Goal: Information Seeking & Learning: Learn about a topic

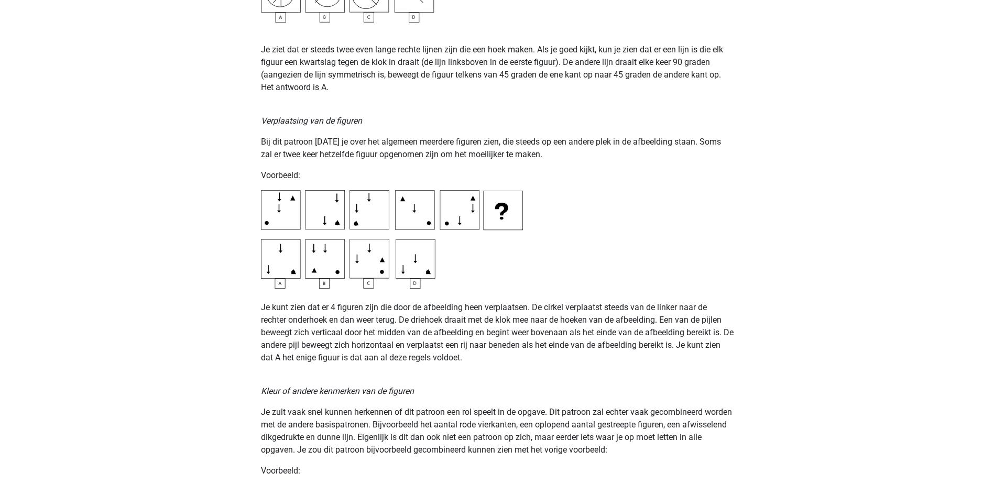
scroll to position [1520, 0]
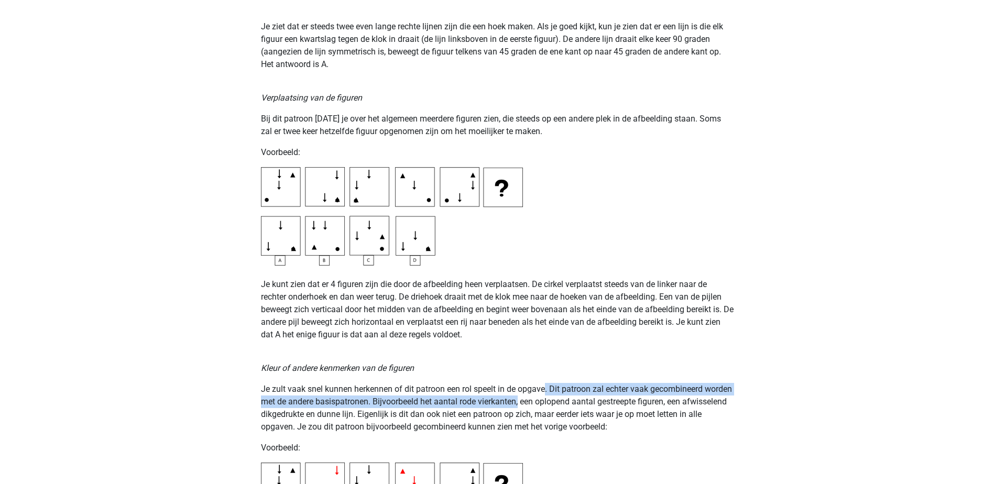
drag, startPoint x: 547, startPoint y: 386, endPoint x: 551, endPoint y: 398, distance: 12.6
click at [551, 295] on p "Je zult vaak snel kunnen herkennen of dit patroon een rol speelt in de opgave. …" at bounding box center [497, 408] width 473 height 50
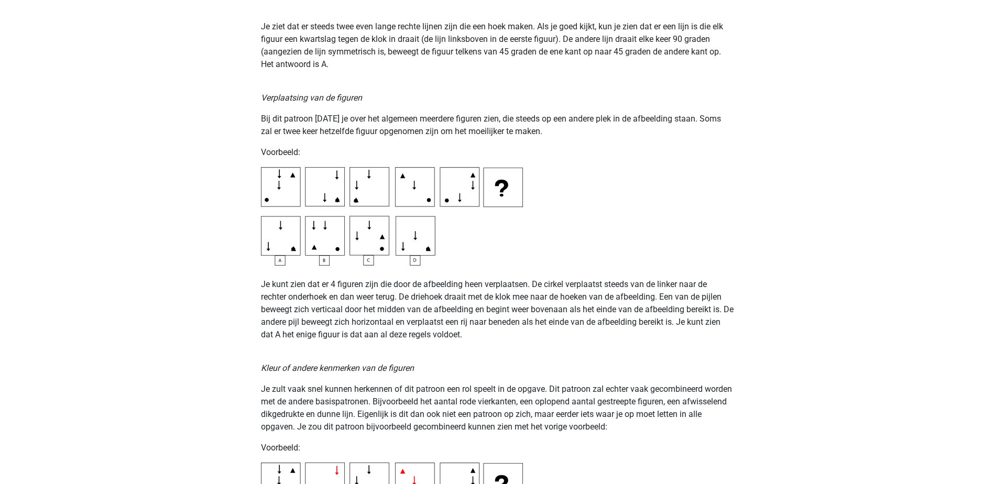
click at [419, 295] on p "Je zult vaak snel kunnen herkennen of dit patroon een rol speelt in de opgave. …" at bounding box center [497, 408] width 473 height 50
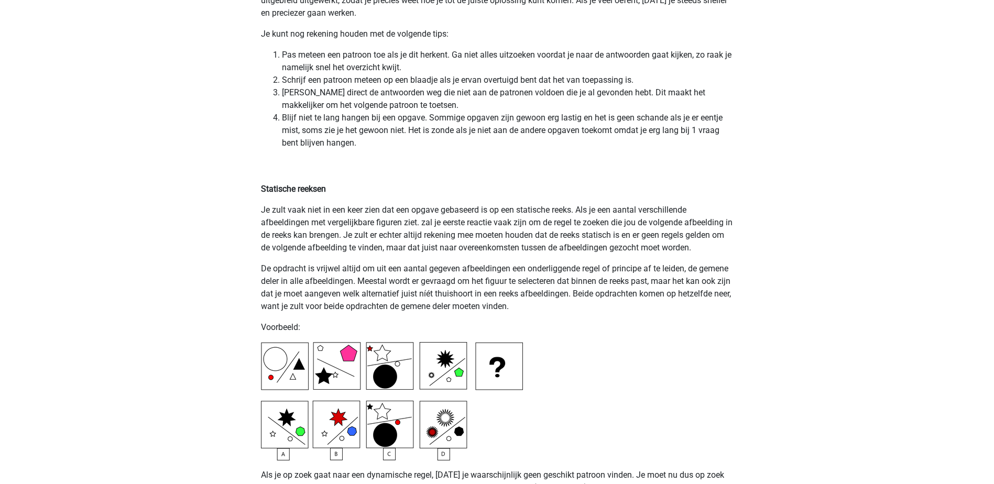
scroll to position [2306, 0]
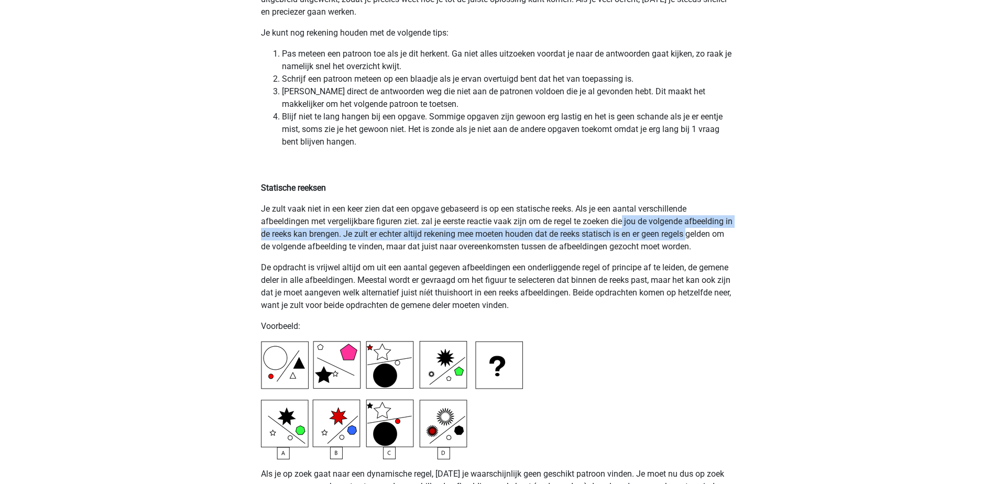
drag, startPoint x: 626, startPoint y: 219, endPoint x: 701, endPoint y: 240, distance: 77.2
click at [658, 240] on p "Je zult vaak niet in een keer zien dat een opgave gebaseerd is op een statische…" at bounding box center [497, 228] width 473 height 50
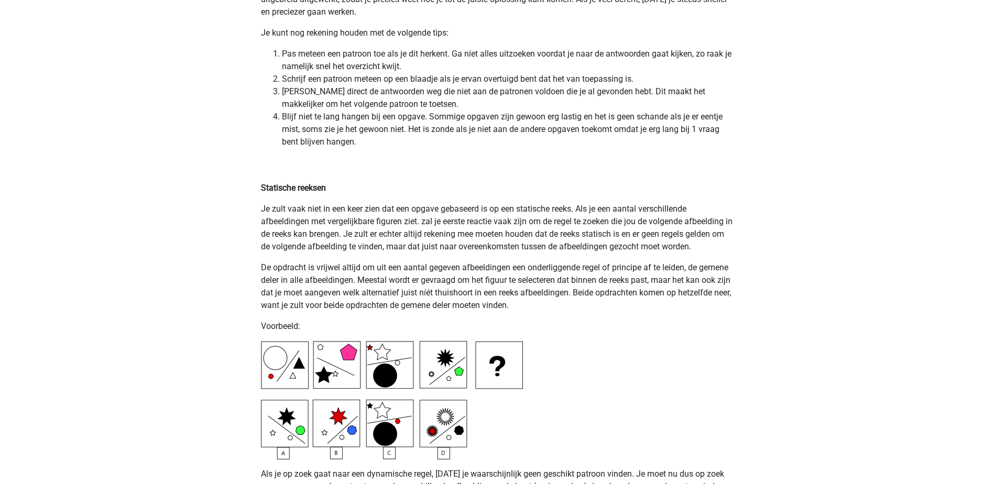
click at [426, 242] on p "Je zult vaak niet in een keer zien dat een opgave gebaseerd is op een statische…" at bounding box center [497, 228] width 473 height 50
drag, startPoint x: 390, startPoint y: 234, endPoint x: 658, endPoint y: 230, distance: 267.8
click at [658, 230] on p "Je zult vaak niet in een keer zien dat een opgave gebaseerd is op een statische…" at bounding box center [497, 228] width 473 height 50
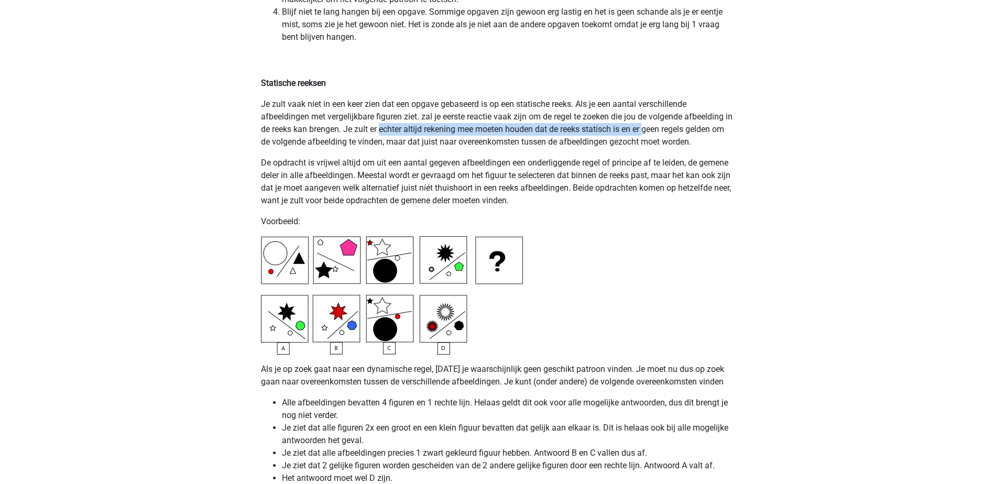
scroll to position [2463, 0]
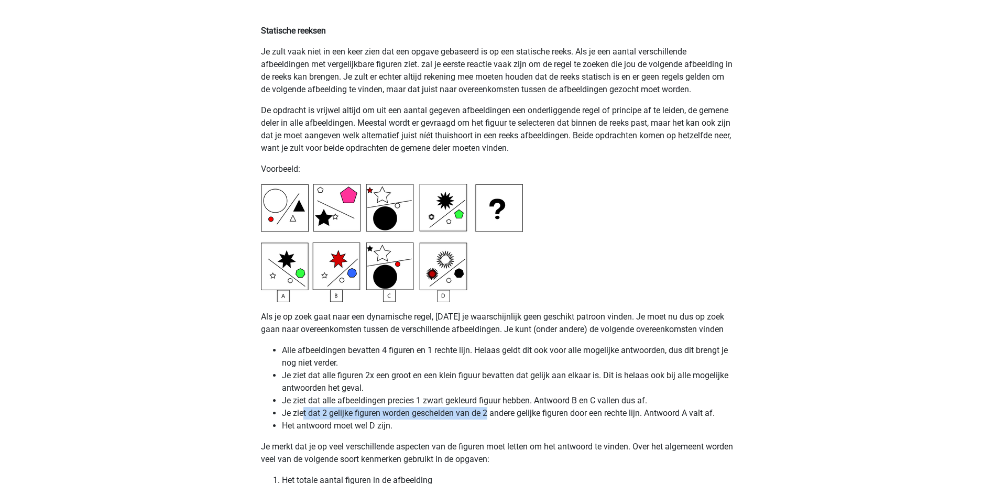
drag, startPoint x: 304, startPoint y: 415, endPoint x: 488, endPoint y: 410, distance: 183.5
click at [488, 295] on li "Je ziet dat 2 gelijke figuren worden gescheiden van de 2 andere gelijke figuren…" at bounding box center [508, 413] width 452 height 13
drag, startPoint x: 488, startPoint y: 410, endPoint x: 483, endPoint y: 412, distance: 5.4
click at [483, 295] on li "Je ziet dat 2 gelijke figuren worden gescheiden van de 2 andere gelijke figuren…" at bounding box center [508, 413] width 452 height 13
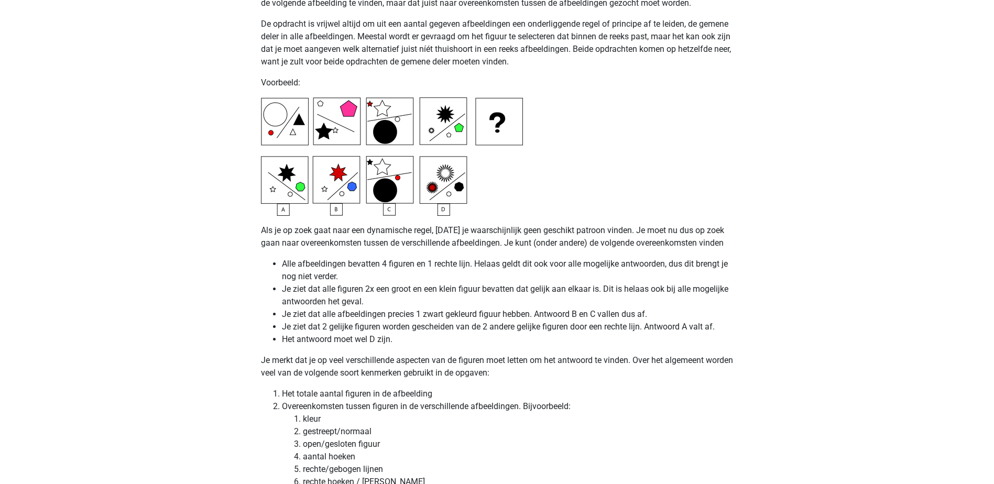
scroll to position [2568, 0]
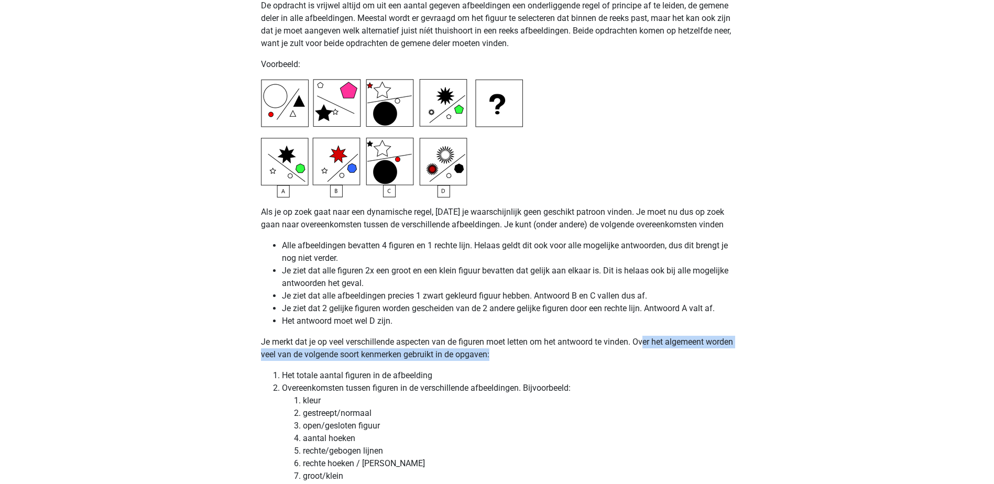
drag, startPoint x: 646, startPoint y: 343, endPoint x: 630, endPoint y: 360, distance: 23.0
click at [630, 295] on p "Je merkt dat je op veel verschillende aspecten van de figuren moet letten om he…" at bounding box center [497, 348] width 473 height 25
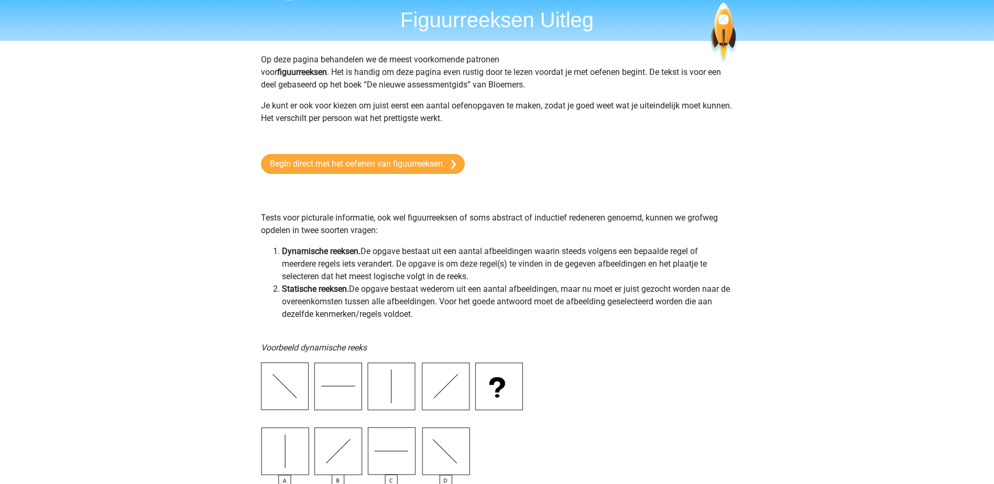
scroll to position [0, 0]
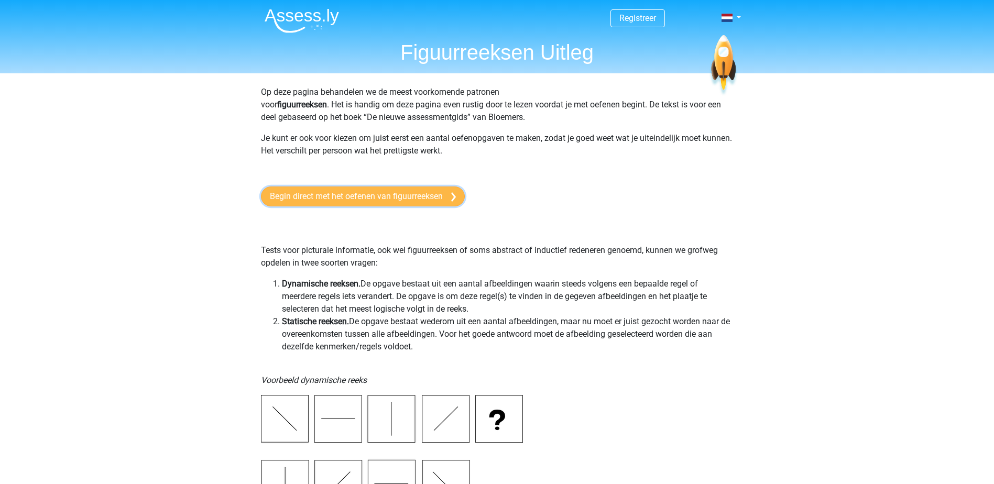
click at [389, 200] on link "Begin direct met het oefenen van figuurreeksen" at bounding box center [363, 197] width 204 height 20
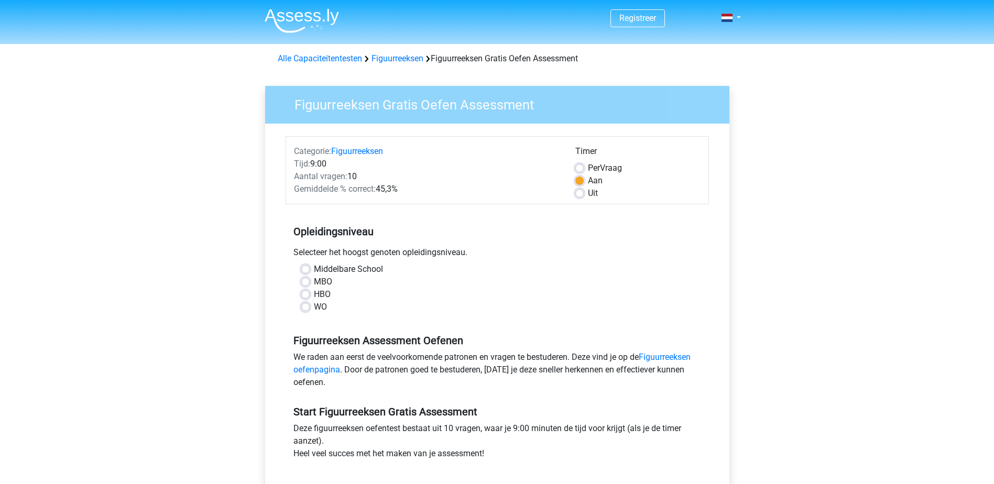
click at [314, 293] on label "HBO" at bounding box center [322, 294] width 17 height 13
click at [303, 293] on input "HBO" at bounding box center [305, 293] width 8 height 10
radio input "true"
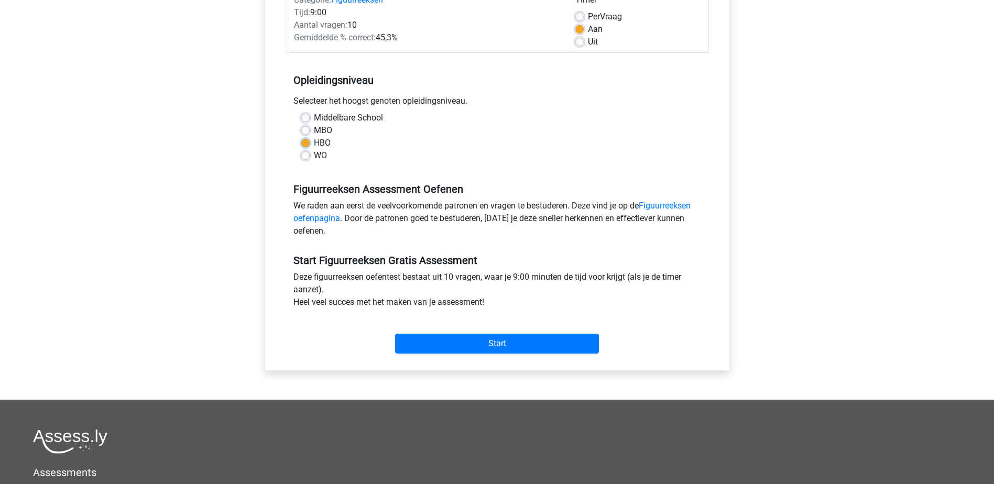
scroll to position [210, 0]
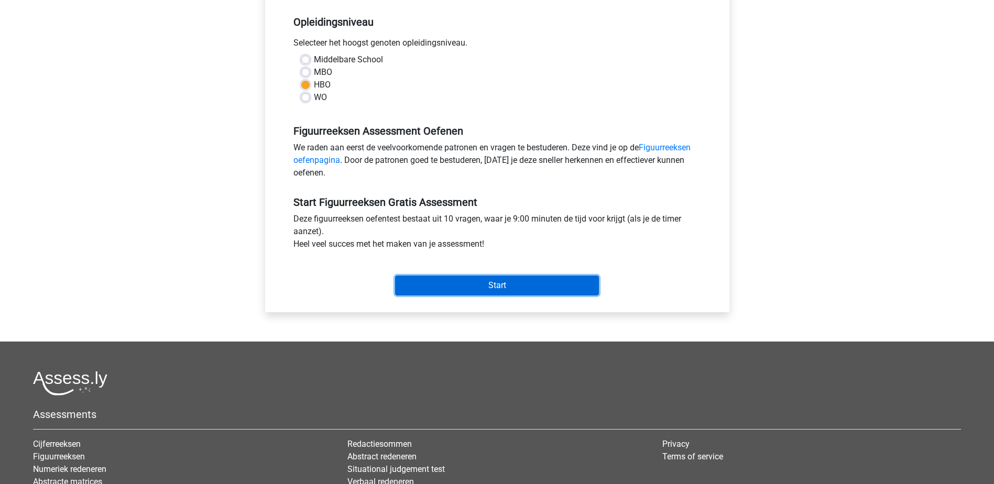
click at [503, 279] on input "Start" at bounding box center [497, 286] width 204 height 20
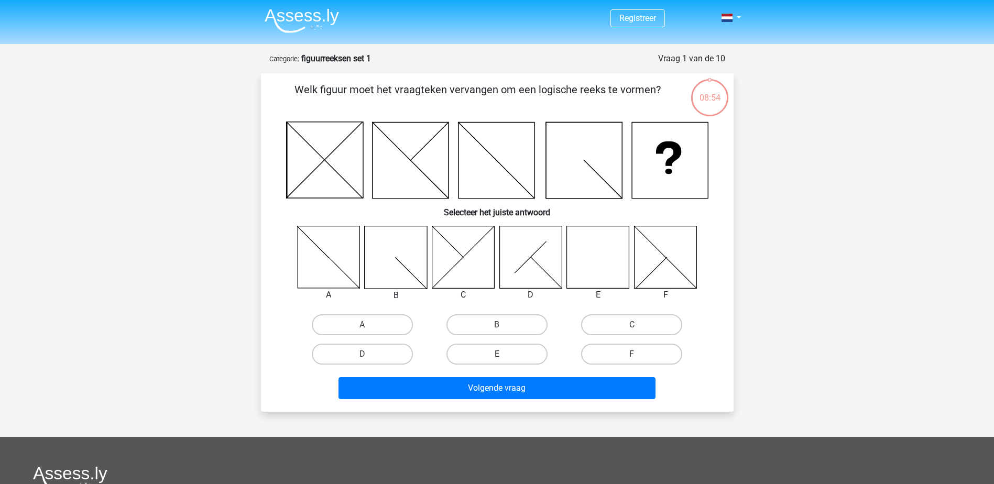
click at [505, 357] on label "E" at bounding box center [497, 354] width 101 height 21
click at [504, 357] on input "E" at bounding box center [500, 357] width 7 height 7
radio input "true"
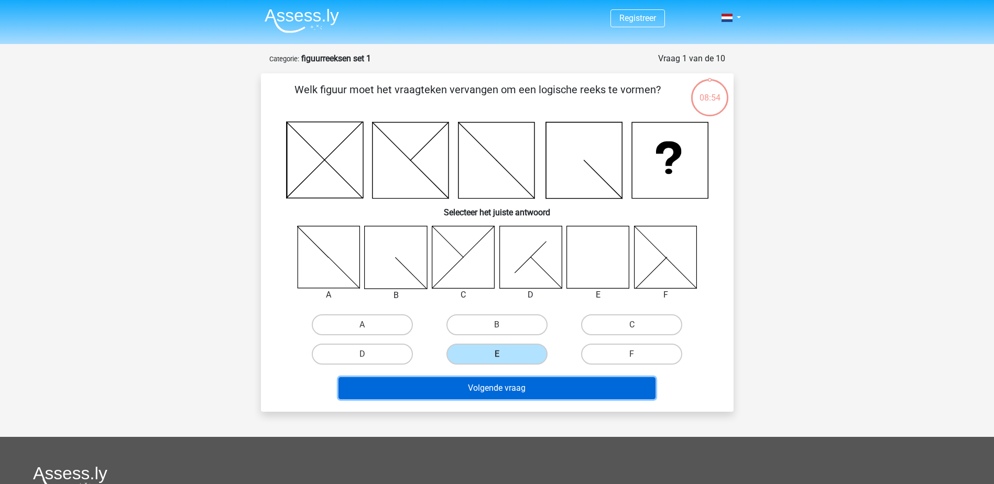
click at [503, 386] on button "Volgende vraag" at bounding box center [497, 388] width 317 height 22
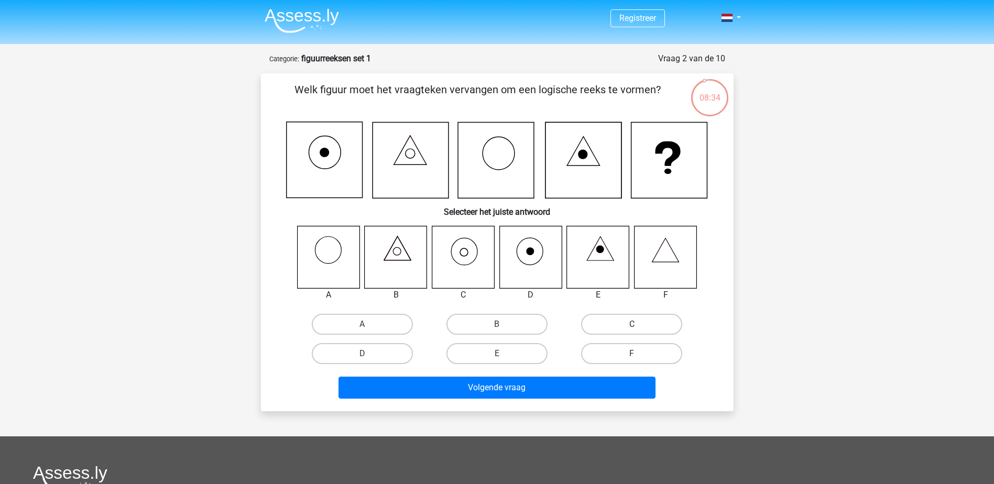
click at [606, 325] on label "C" at bounding box center [631, 324] width 101 height 21
click at [632, 325] on input "C" at bounding box center [635, 327] width 7 height 7
radio input "true"
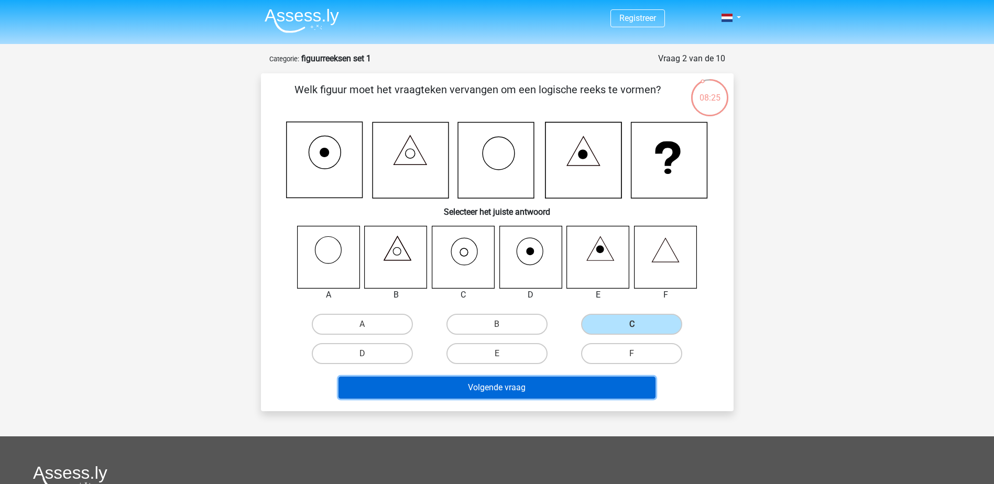
click at [474, 388] on button "Volgende vraag" at bounding box center [497, 388] width 317 height 22
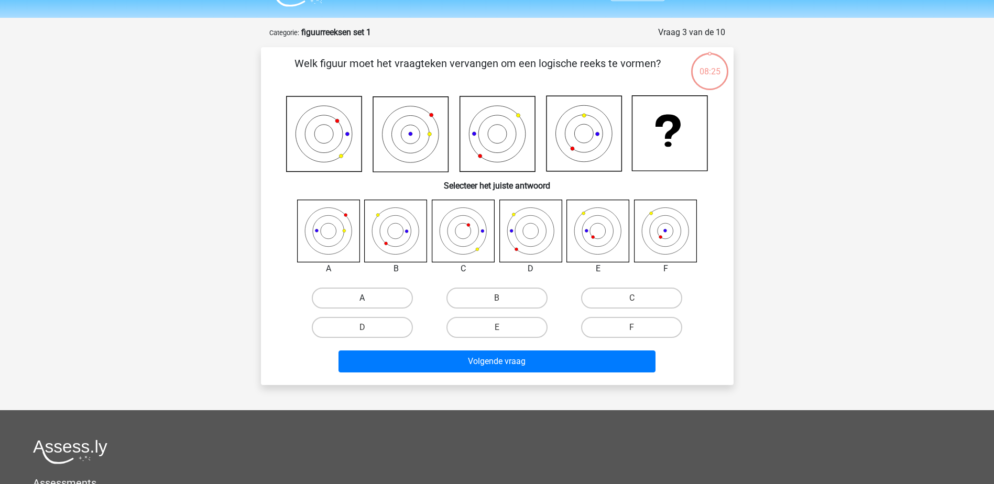
scroll to position [52, 0]
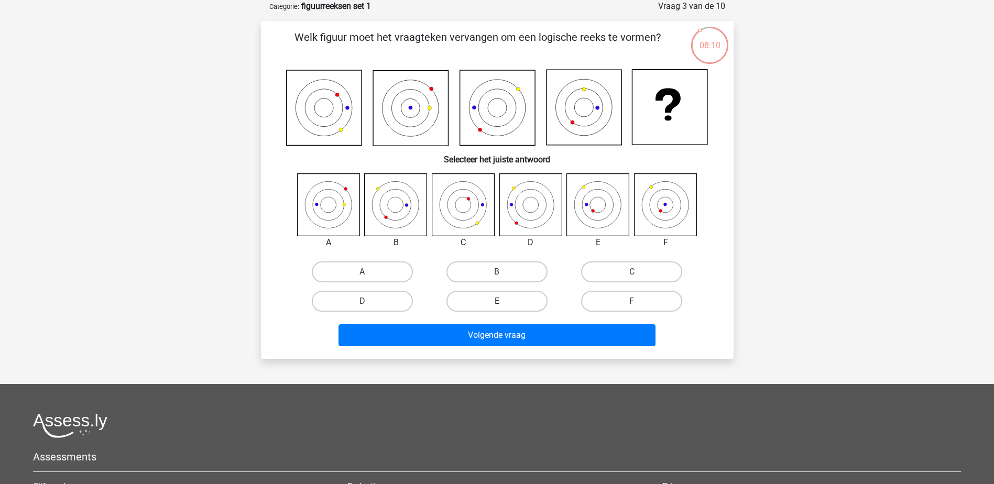
click at [477, 300] on label "E" at bounding box center [497, 301] width 101 height 21
click at [497, 301] on input "E" at bounding box center [500, 304] width 7 height 7
radio input "true"
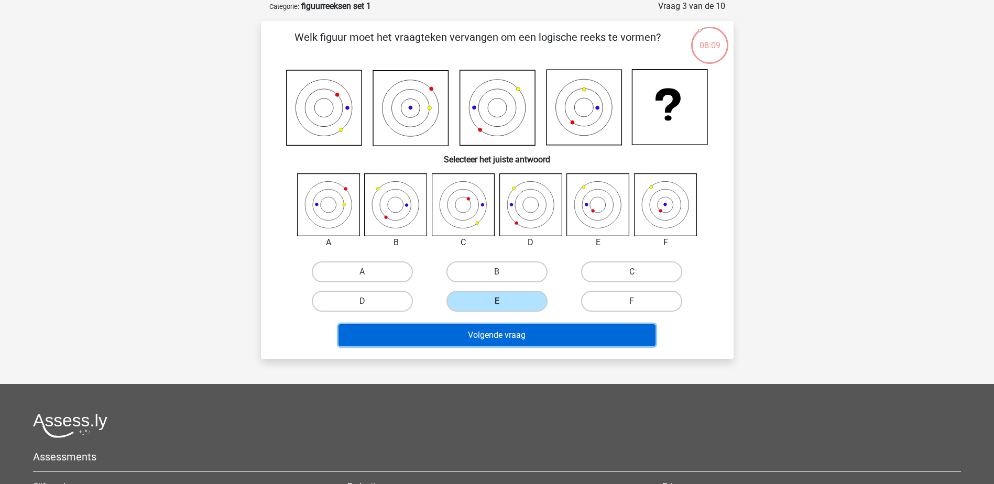
click at [497, 338] on button "Volgende vraag" at bounding box center [497, 335] width 317 height 22
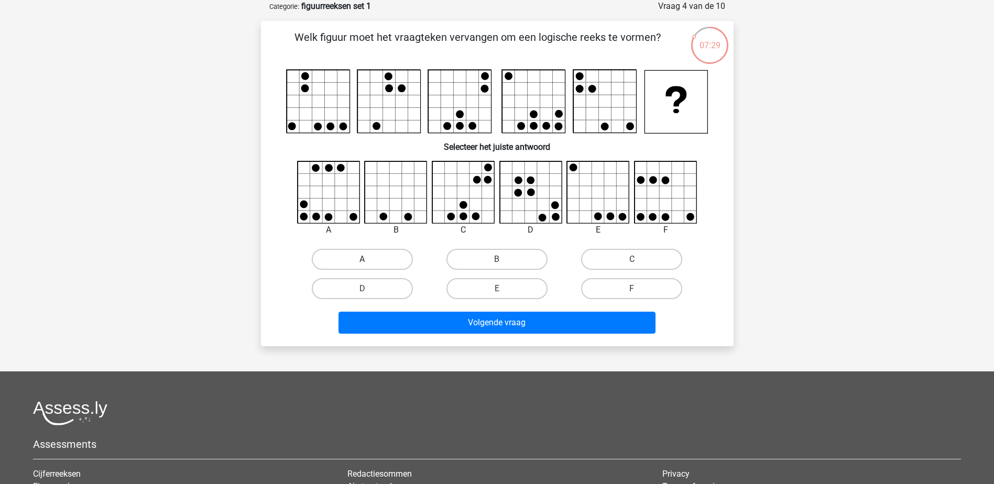
click at [351, 265] on label "A" at bounding box center [362, 259] width 101 height 21
click at [362, 265] on input "A" at bounding box center [365, 262] width 7 height 7
radio input "true"
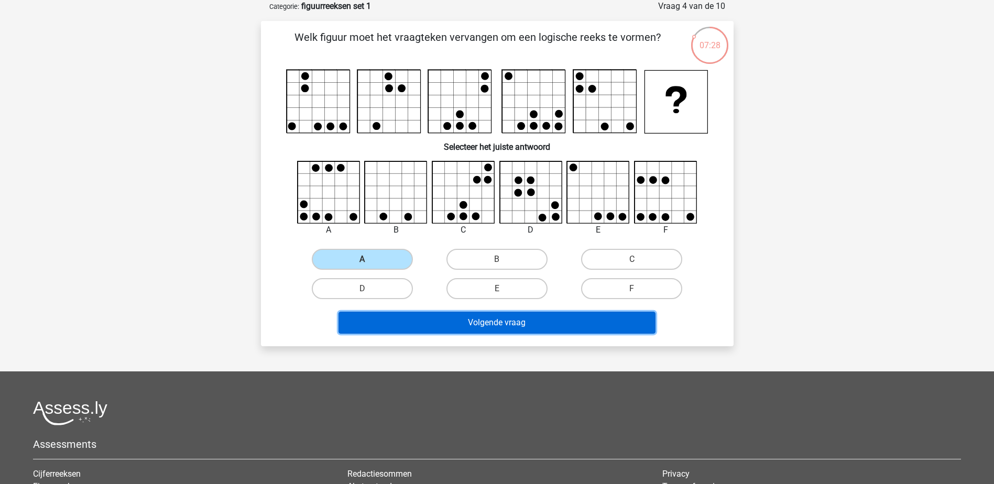
click at [504, 325] on button "Volgende vraag" at bounding box center [497, 323] width 317 height 22
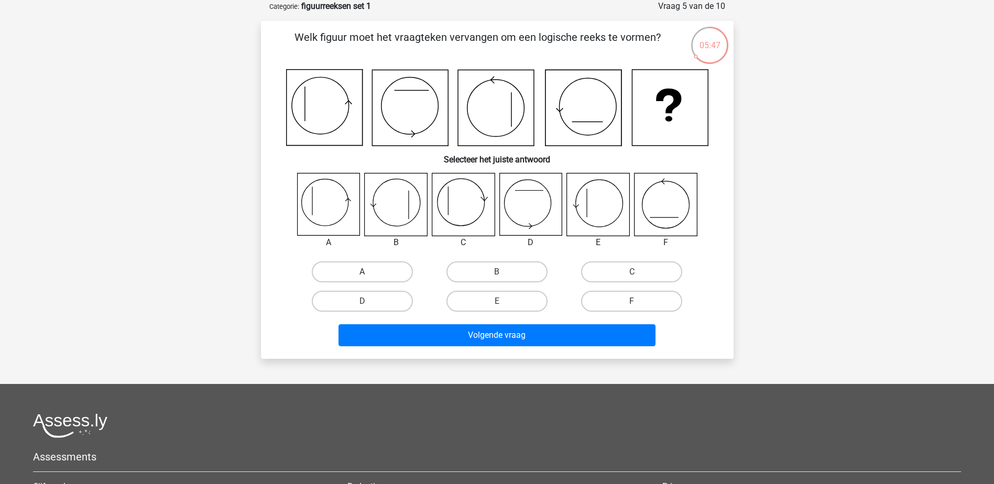
drag, startPoint x: 352, startPoint y: 274, endPoint x: 423, endPoint y: 302, distance: 77.2
click at [352, 274] on label "A" at bounding box center [362, 272] width 101 height 21
click at [362, 274] on input "A" at bounding box center [365, 275] width 7 height 7
radio input "true"
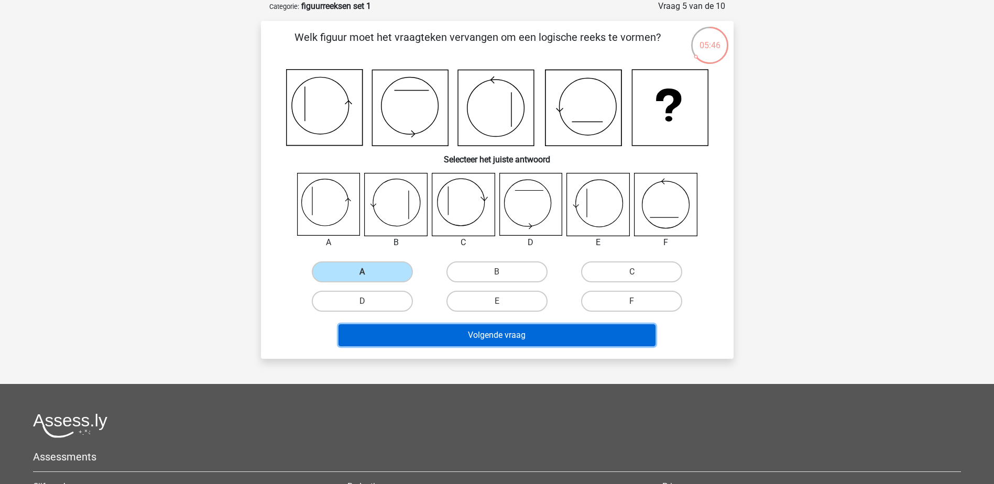
click at [473, 336] on button "Volgende vraag" at bounding box center [497, 335] width 317 height 22
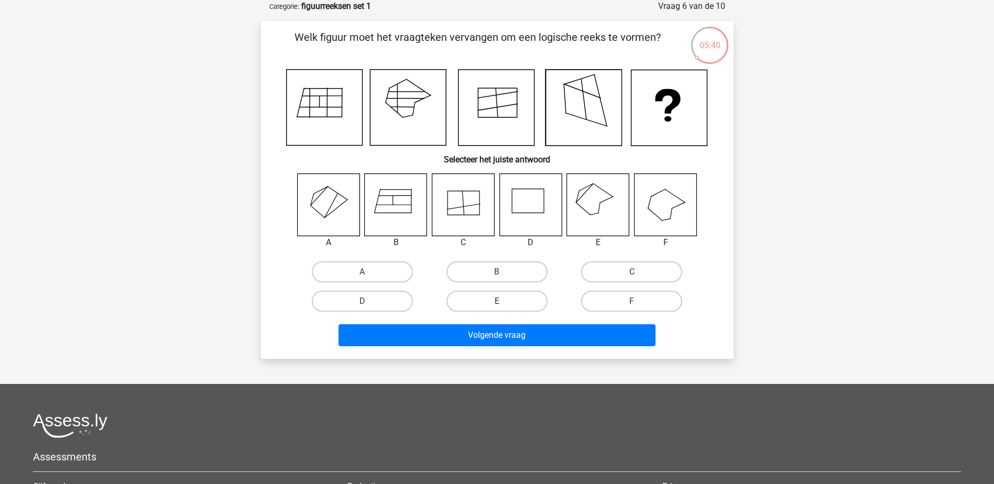
click at [512, 302] on label "E" at bounding box center [497, 301] width 101 height 21
click at [504, 302] on input "E" at bounding box center [500, 304] width 7 height 7
radio input "true"
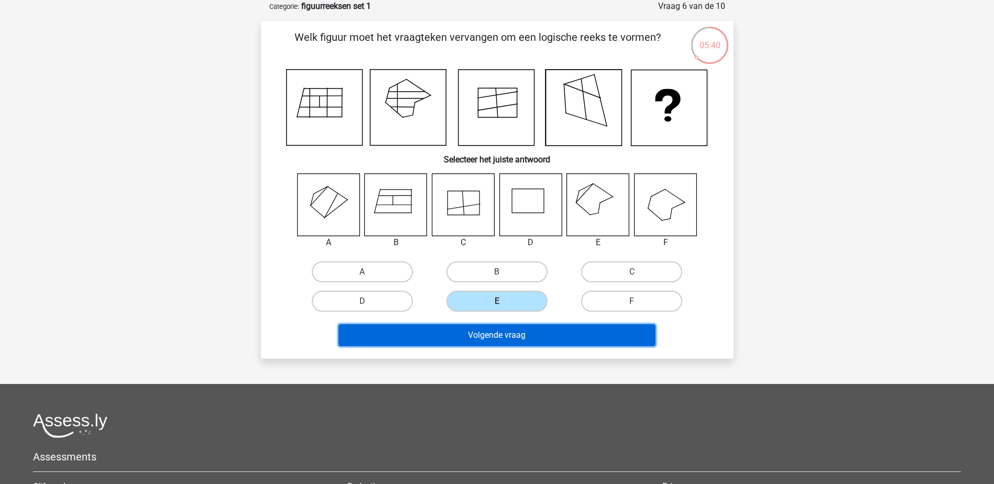
click at [509, 333] on button "Volgende vraag" at bounding box center [497, 335] width 317 height 22
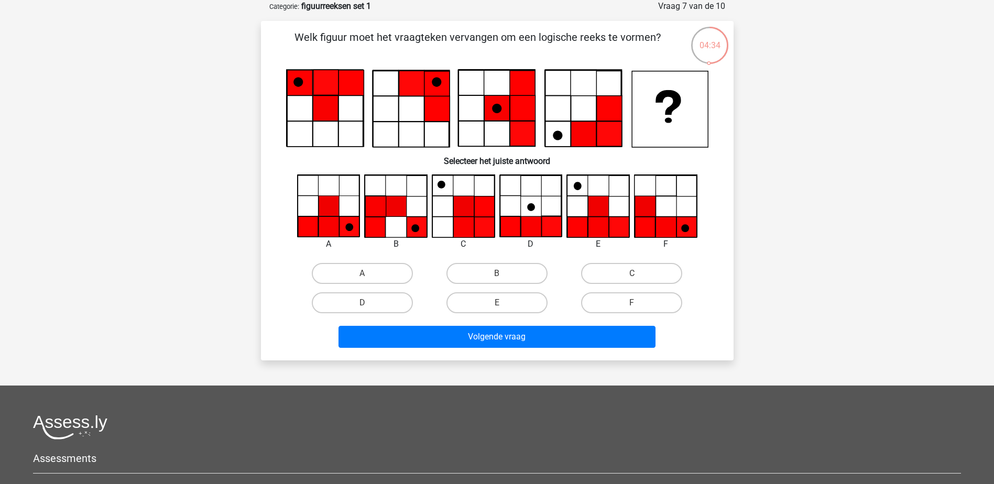
click at [368, 274] on input "A" at bounding box center [365, 277] width 7 height 7
radio input "true"
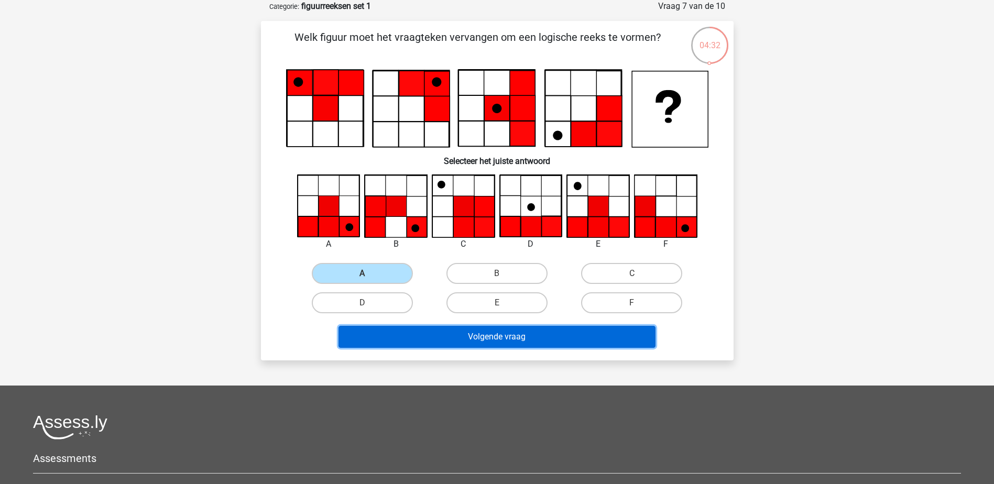
click at [526, 338] on button "Volgende vraag" at bounding box center [497, 337] width 317 height 22
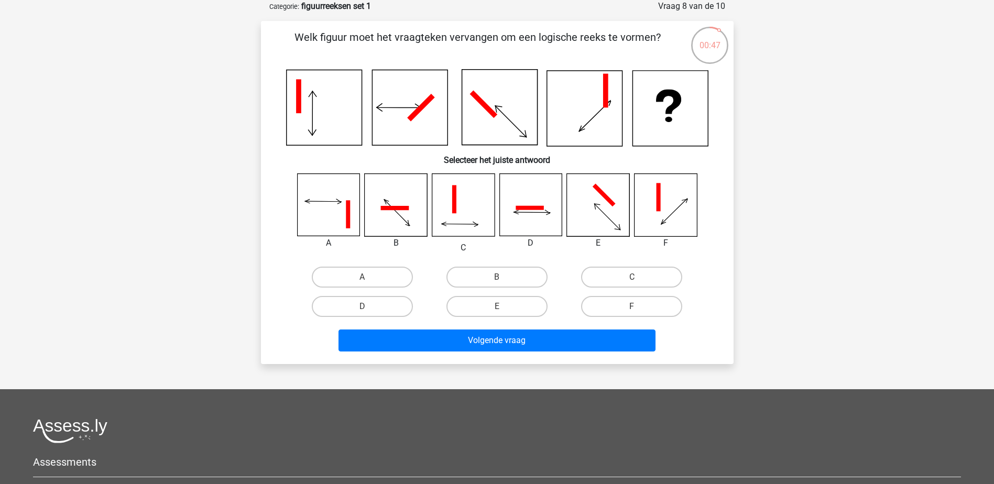
click at [789, 146] on div "Registreer Nederlands English" at bounding box center [497, 307] width 994 height 719
drag, startPoint x: 353, startPoint y: 302, endPoint x: 435, endPoint y: 322, distance: 84.7
click at [353, 302] on label "D" at bounding box center [362, 306] width 101 height 21
click at [362, 307] on input "D" at bounding box center [365, 310] width 7 height 7
radio input "true"
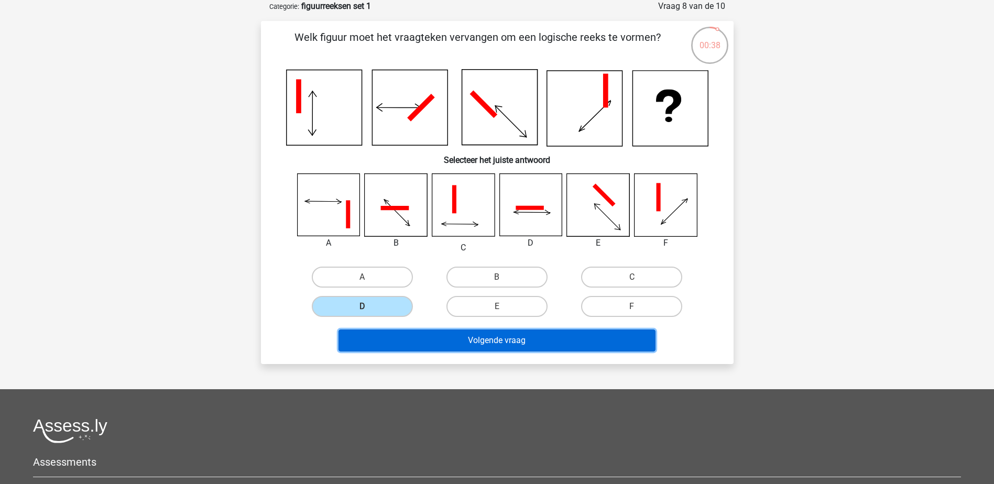
click at [477, 334] on button "Volgende vraag" at bounding box center [497, 341] width 317 height 22
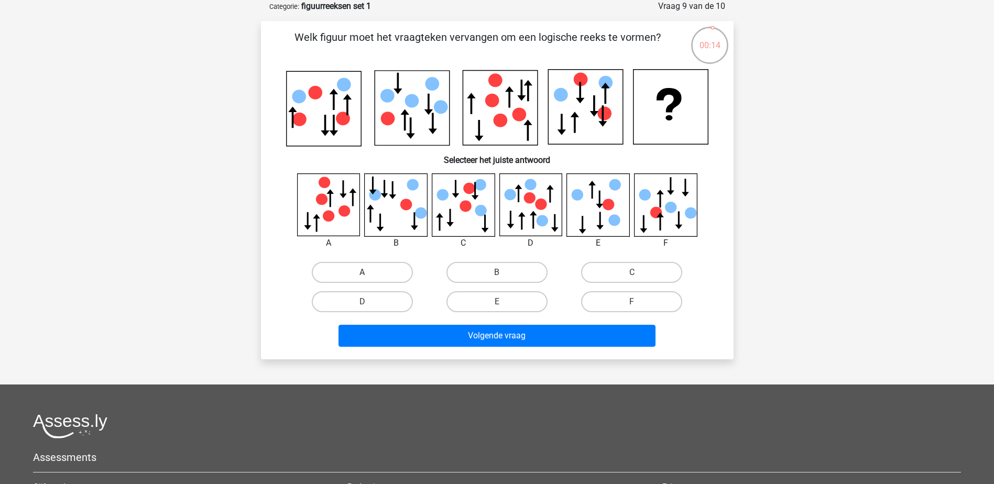
click at [389, 270] on label "A" at bounding box center [362, 272] width 101 height 21
click at [369, 273] on input "A" at bounding box center [365, 276] width 7 height 7
radio input "true"
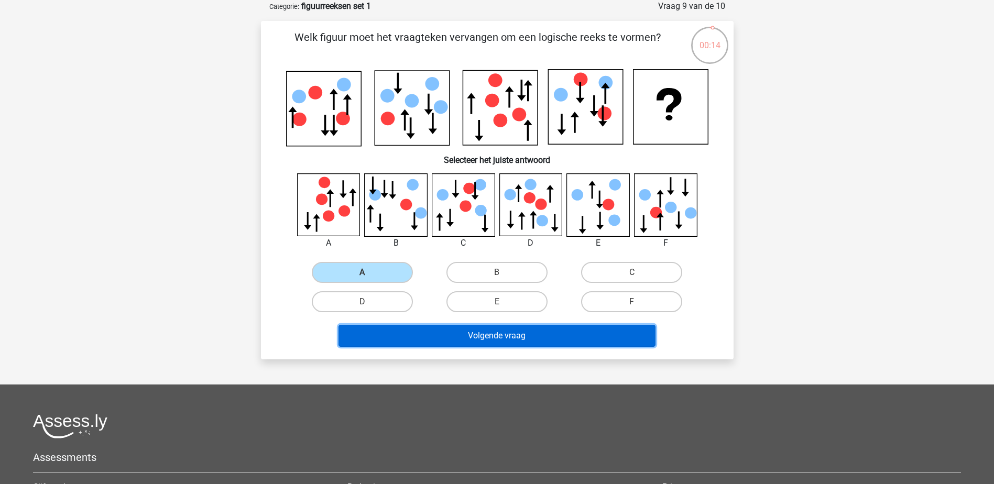
click at [482, 332] on button "Volgende vraag" at bounding box center [497, 336] width 317 height 22
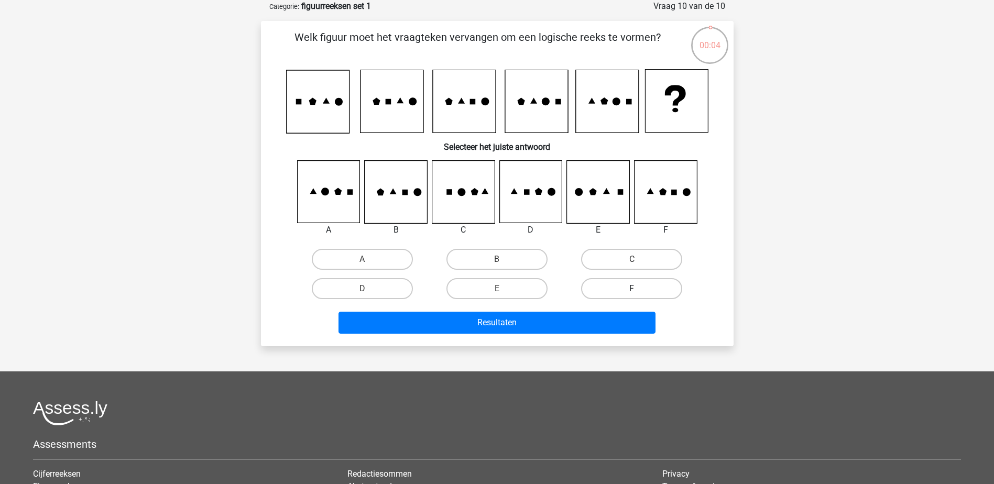
click at [618, 286] on label "F" at bounding box center [631, 288] width 101 height 21
click at [632, 289] on input "F" at bounding box center [635, 292] width 7 height 7
radio input "true"
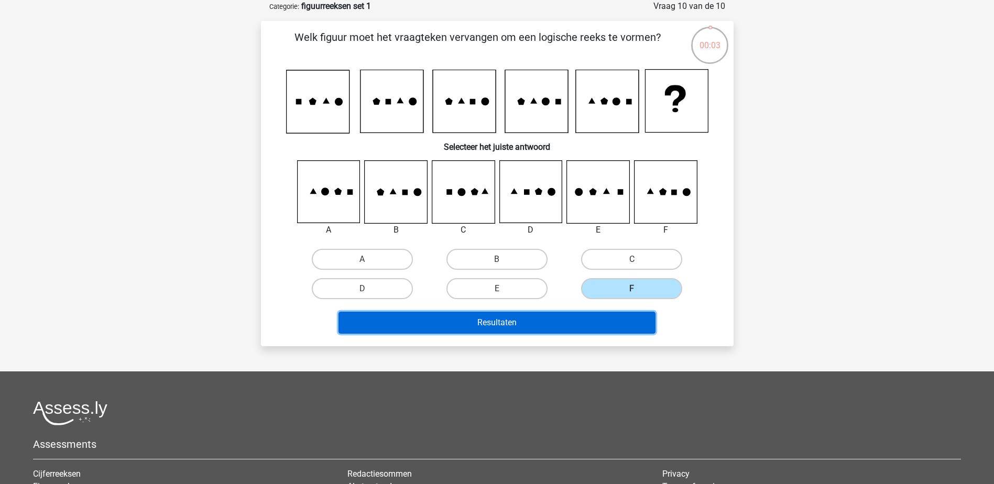
click at [572, 327] on button "Resultaten" at bounding box center [497, 323] width 317 height 22
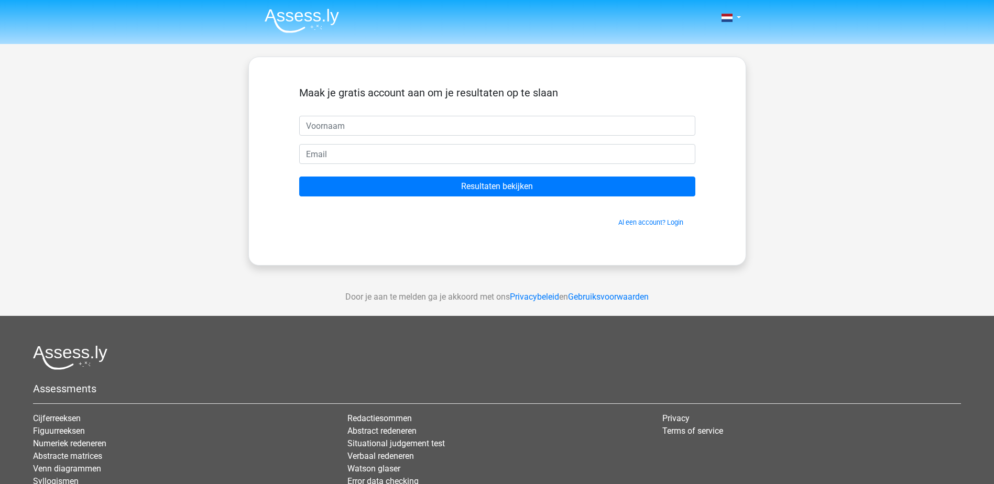
click at [405, 133] on input "text" at bounding box center [497, 126] width 396 height 20
type input "lisette"
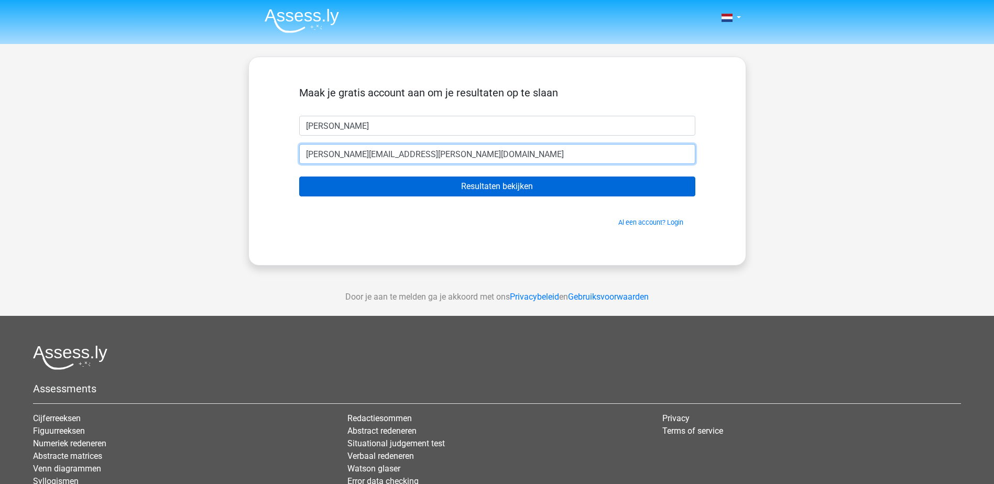
type input "lisette.brus@rabobank.nl"
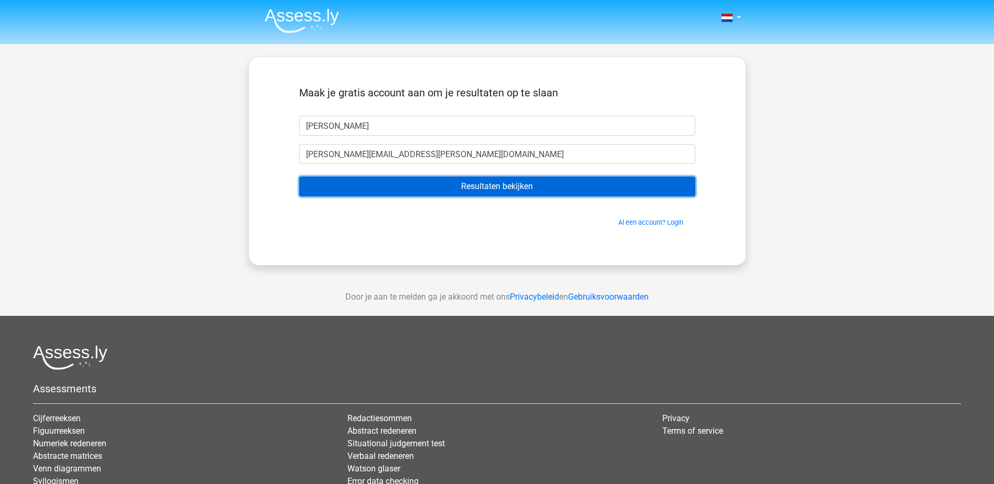
click at [468, 179] on input "Resultaten bekijken" at bounding box center [497, 187] width 396 height 20
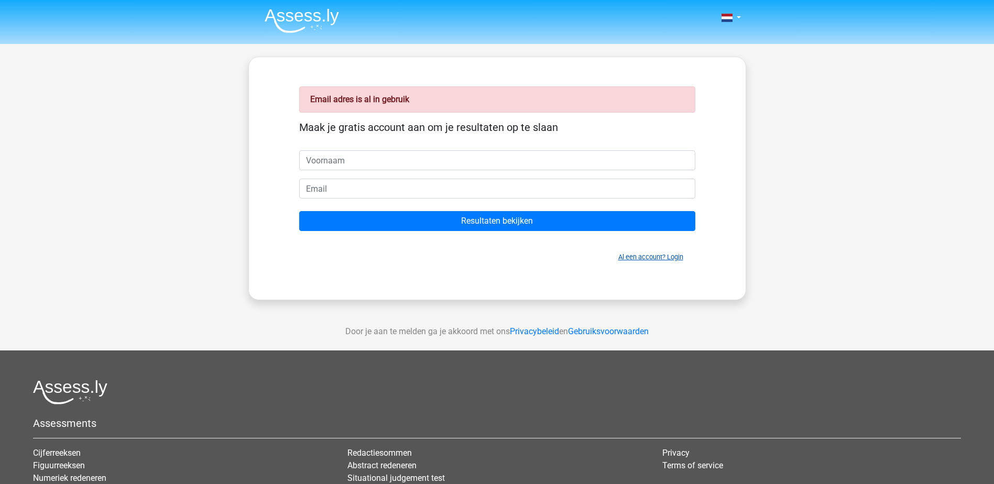
click at [656, 260] on link "Al een account? Login" at bounding box center [650, 257] width 65 height 8
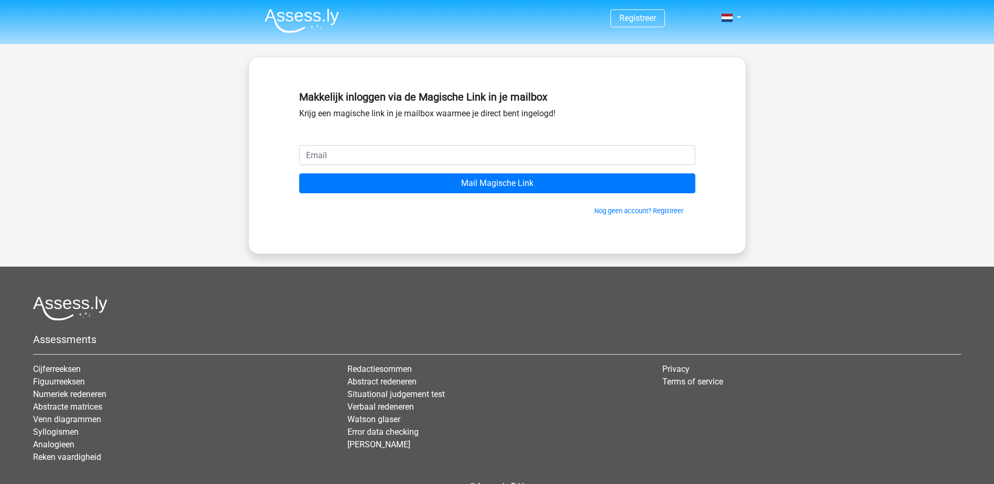
click at [324, 158] on input "email" at bounding box center [497, 155] width 396 height 20
type input "[PERSON_NAME][EMAIL_ADDRESS][PERSON_NAME][DOMAIN_NAME]"
click at [299, 173] on input "Mail Magische Link" at bounding box center [497, 183] width 396 height 20
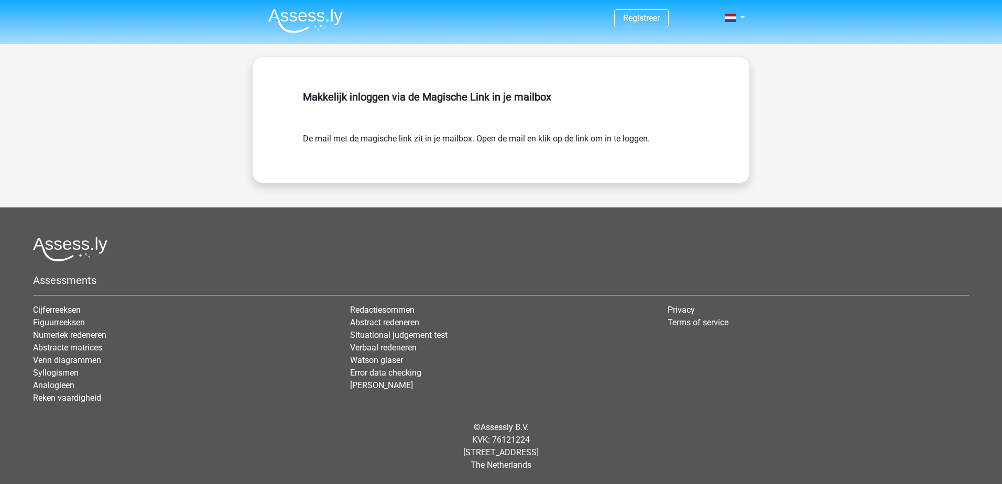
drag, startPoint x: 396, startPoint y: 157, endPoint x: 418, endPoint y: 62, distance: 97.4
click at [396, 157] on div "Makkelijk inloggen via de Magische Link in je mailbox De mail met de magische l…" at bounding box center [501, 119] width 447 height 75
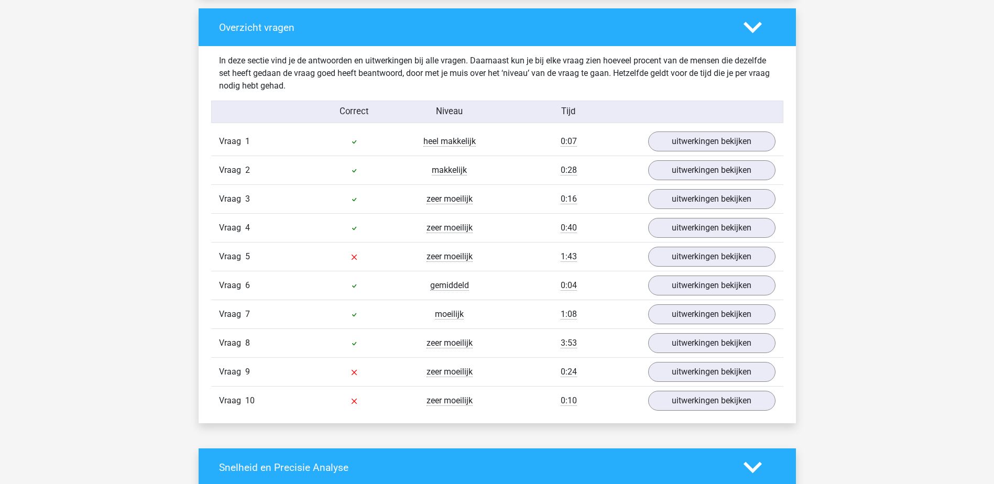
scroll to position [839, 0]
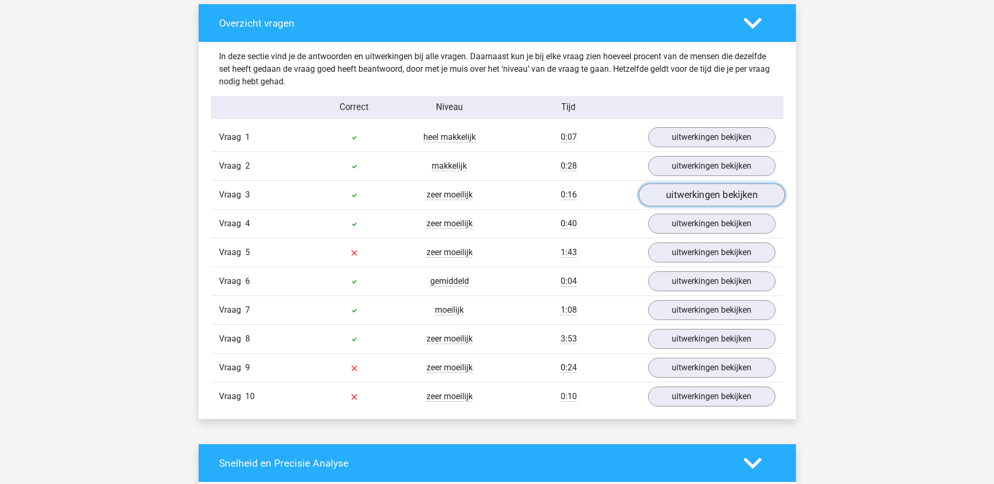
click at [660, 200] on link "uitwerkingen bekijken" at bounding box center [711, 195] width 146 height 23
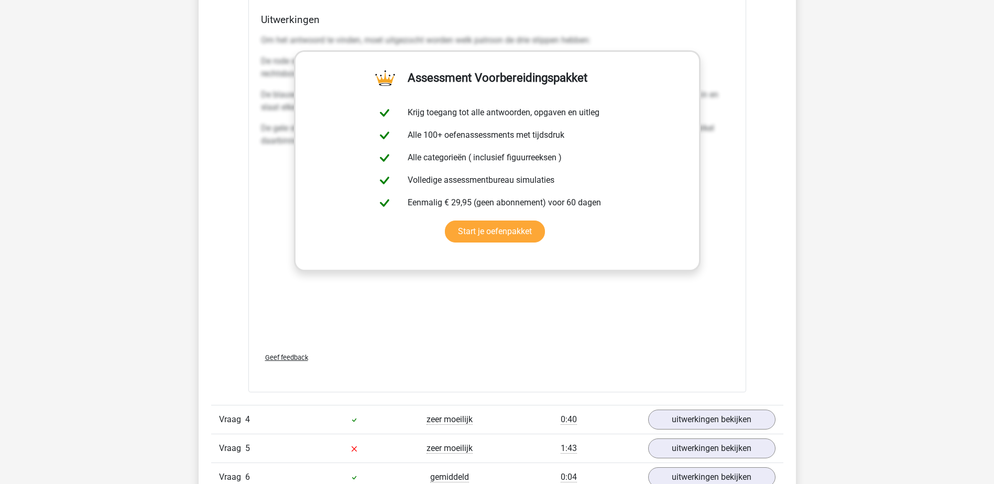
scroll to position [1677, 0]
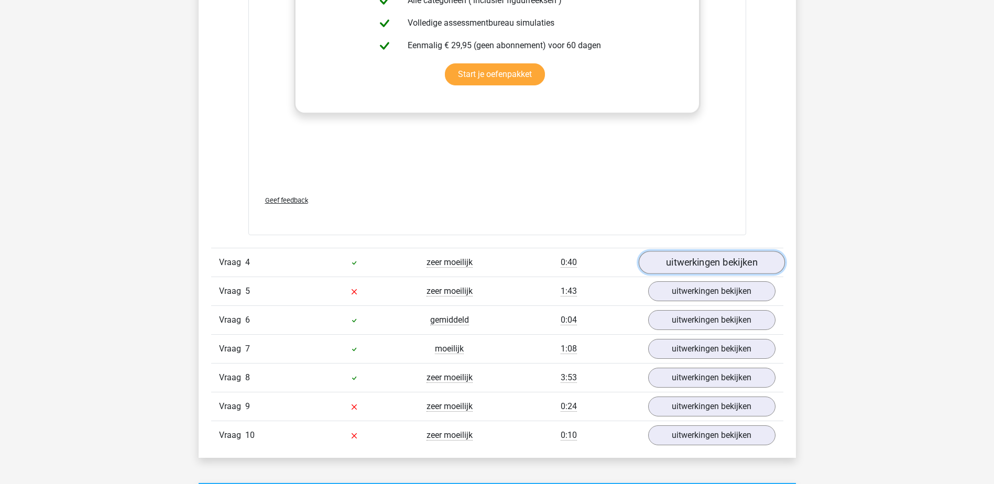
click at [689, 264] on link "uitwerkingen bekijken" at bounding box center [711, 263] width 146 height 23
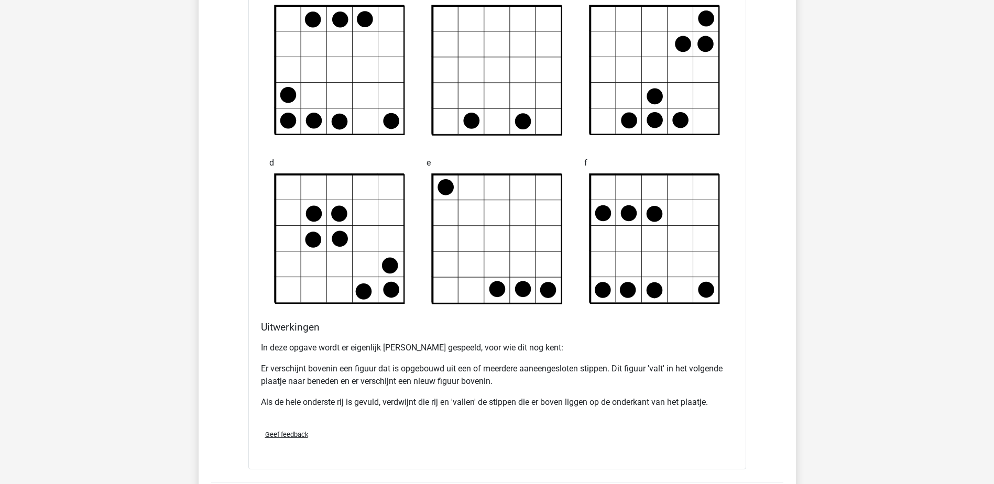
scroll to position [2306, 0]
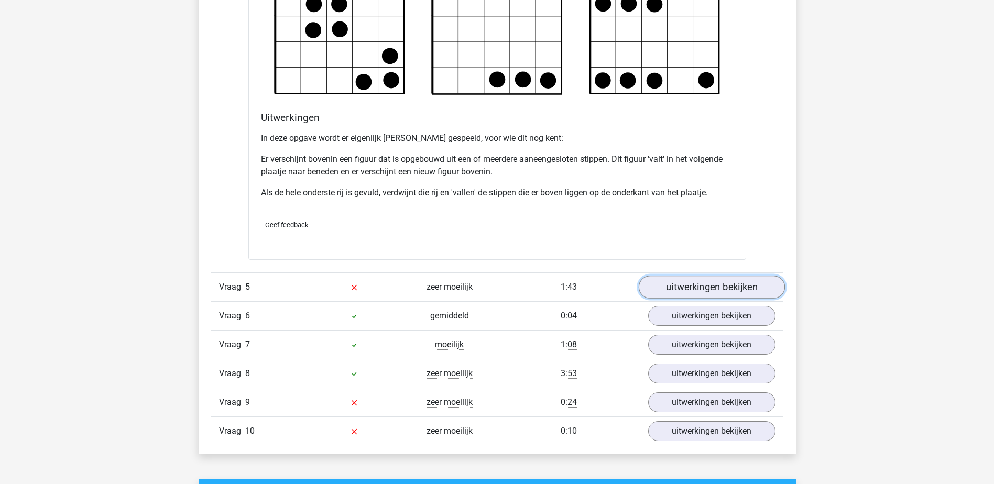
click at [697, 290] on link "uitwerkingen bekijken" at bounding box center [711, 287] width 146 height 23
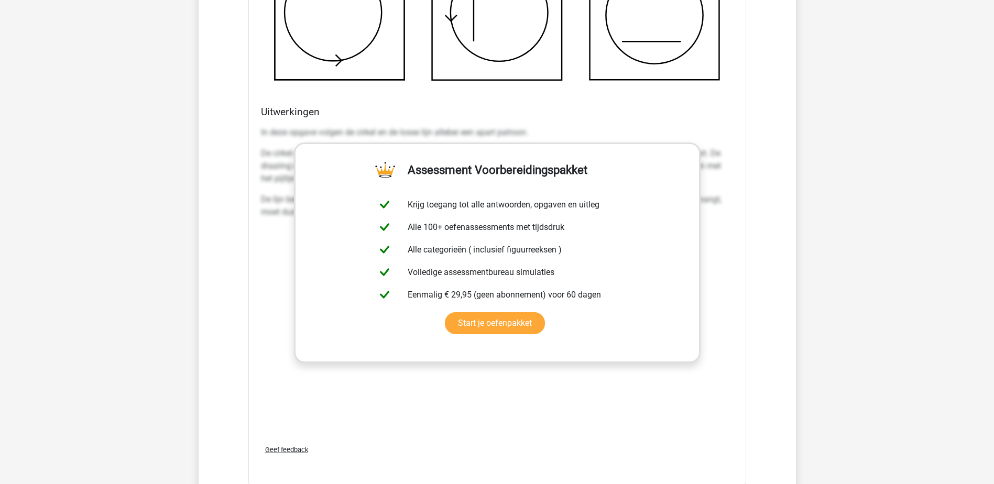
scroll to position [3249, 0]
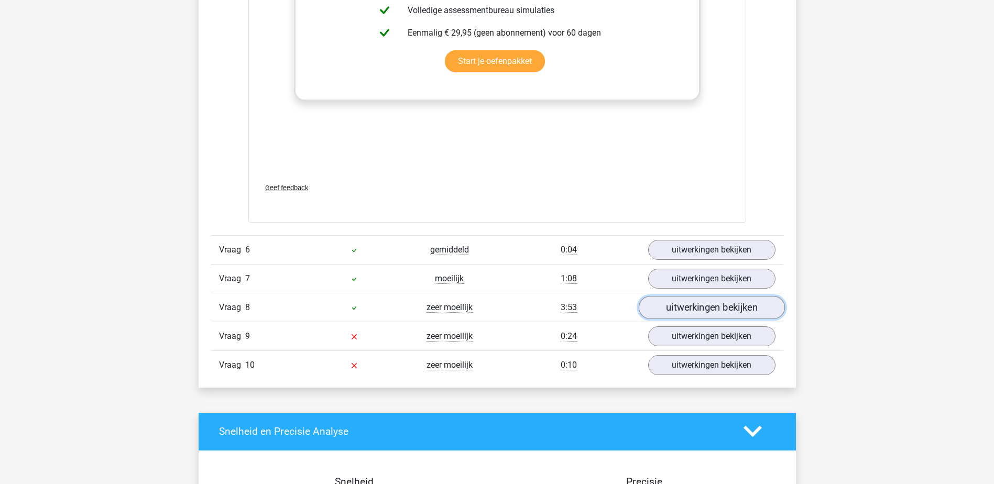
click at [713, 306] on link "uitwerkingen bekijken" at bounding box center [711, 307] width 146 height 23
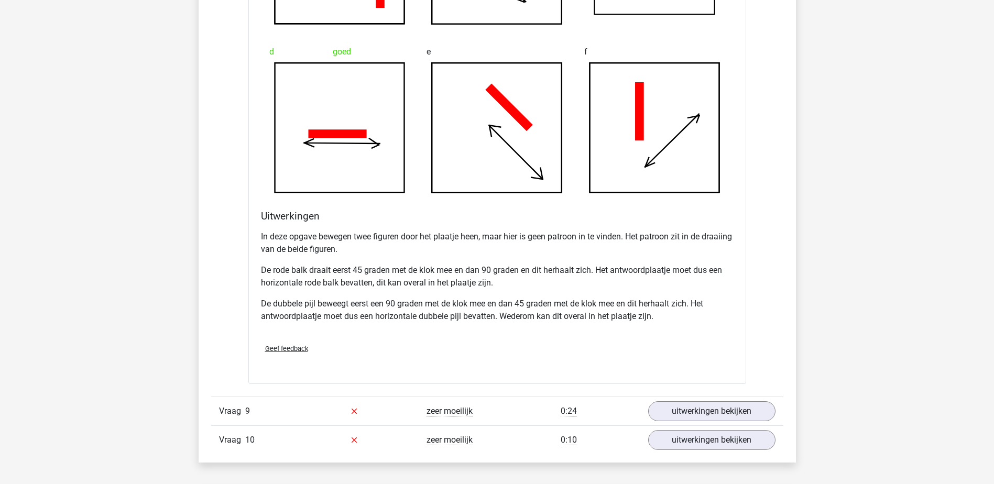
scroll to position [3878, 0]
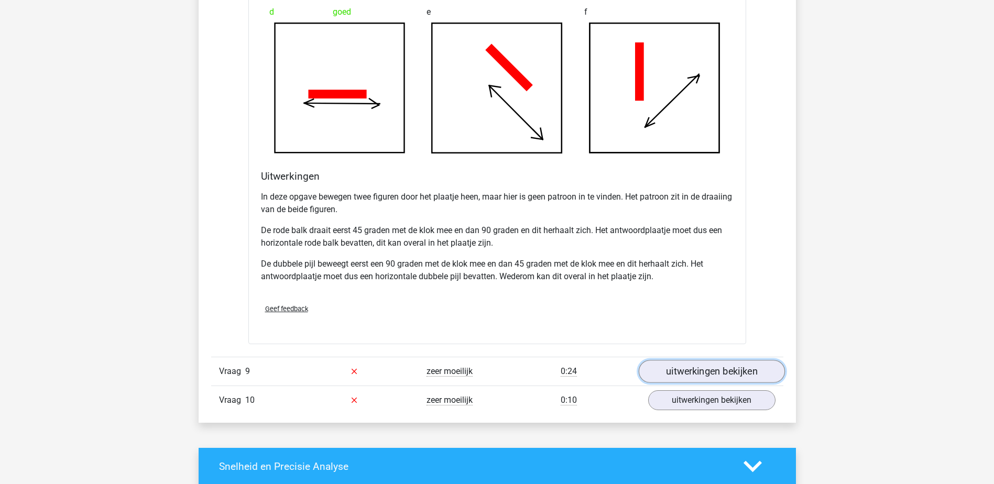
click at [688, 374] on link "uitwerkingen bekijken" at bounding box center [711, 371] width 146 height 23
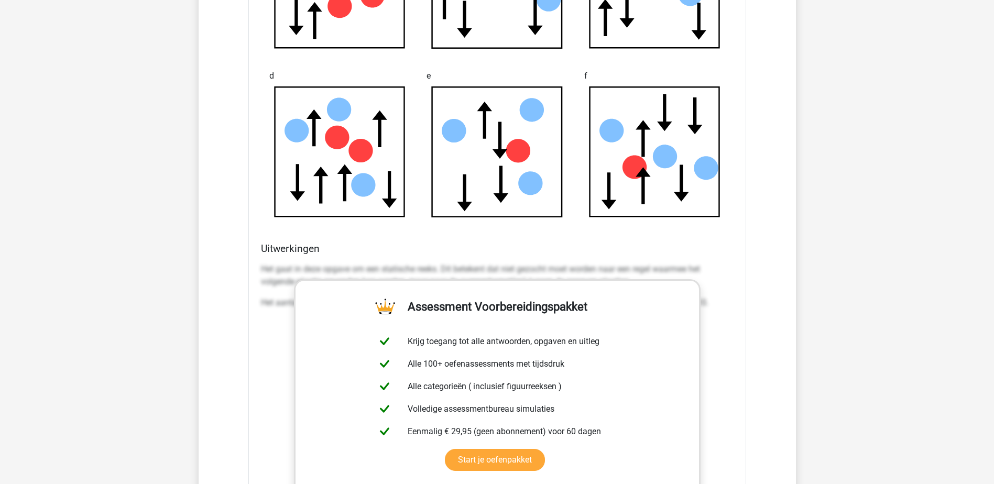
scroll to position [4769, 0]
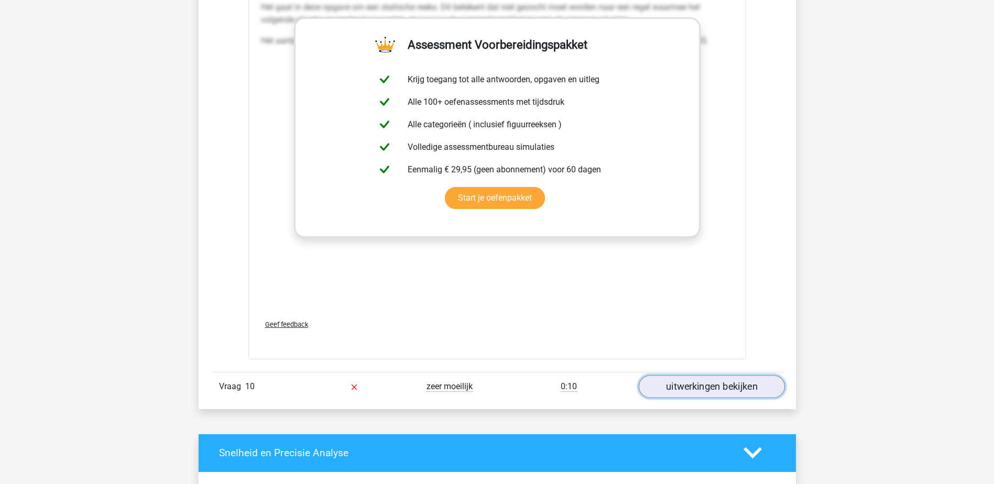
click at [689, 386] on link "uitwerkingen bekijken" at bounding box center [711, 386] width 146 height 23
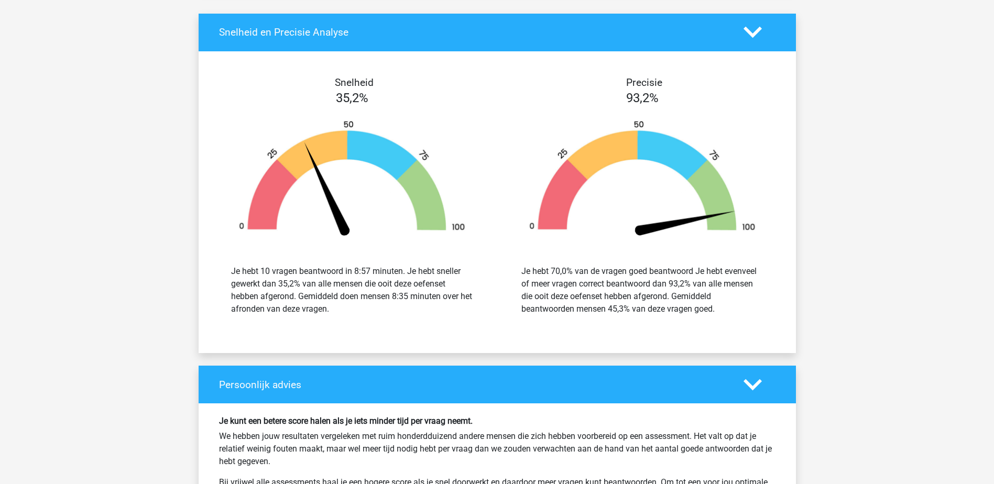
scroll to position [6027, 0]
